Goal: Task Accomplishment & Management: Use online tool/utility

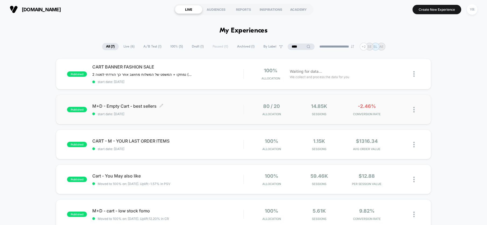
click at [222, 106] on span "M+D - Empty Cart - best sellers Click to edit experience details" at bounding box center [167, 106] width 151 height 5
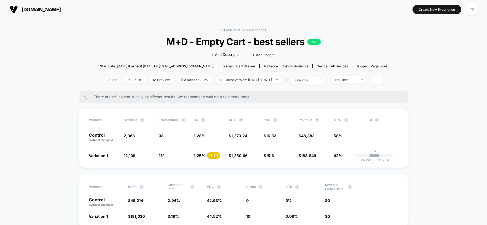
click at [108, 79] on img at bounding box center [109, 80] width 3 height 3
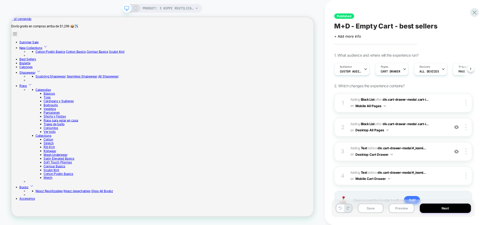
scroll to position [0, 94]
click at [359, 73] on span "Custom Audience" at bounding box center [351, 72] width 22 height 4
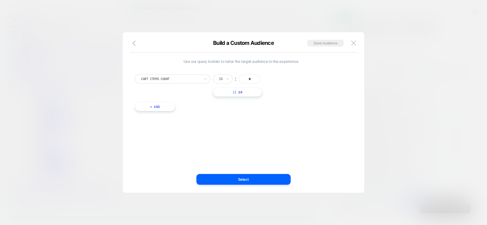
scroll to position [0, 0]
click at [280, 181] on button "Select" at bounding box center [243, 179] width 94 height 11
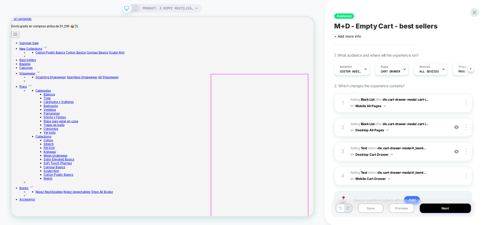
scroll to position [17, 0]
